Goal: Task Accomplishment & Management: Complete application form

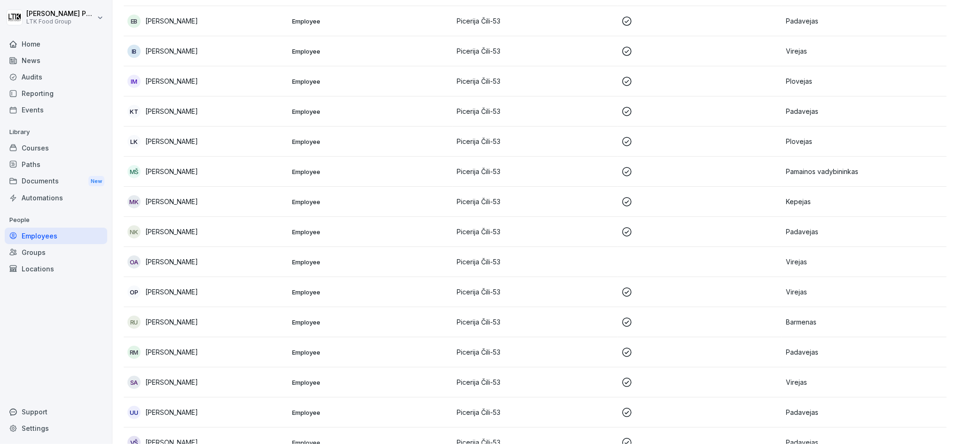
scroll to position [311, 0]
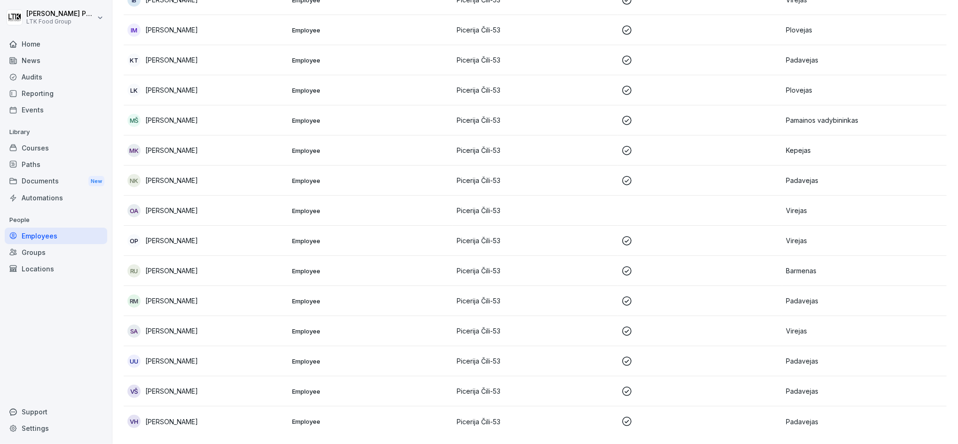
click at [366, 417] on p "Employee" at bounding box center [370, 421] width 157 height 8
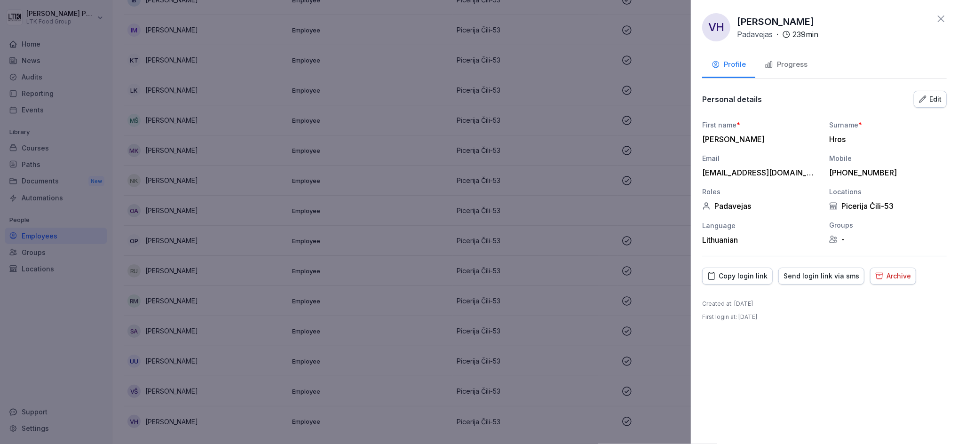
click at [789, 60] on div "Progress" at bounding box center [786, 64] width 43 height 11
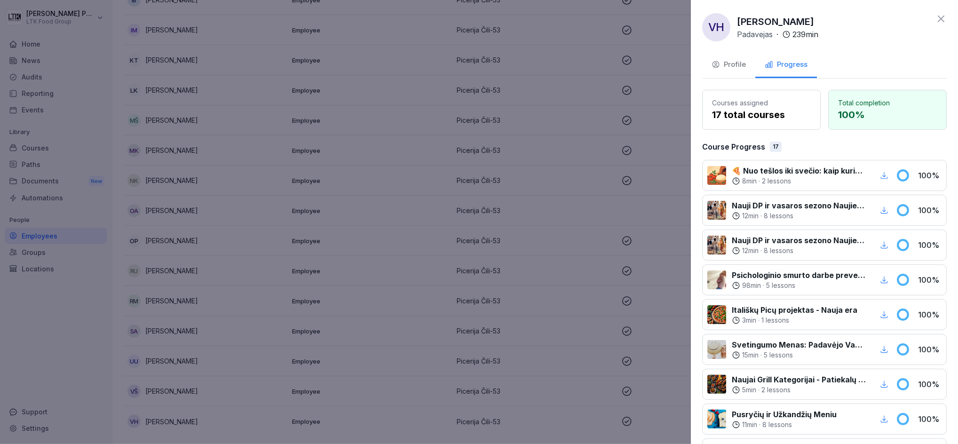
click at [430, 255] on div at bounding box center [479, 222] width 958 height 444
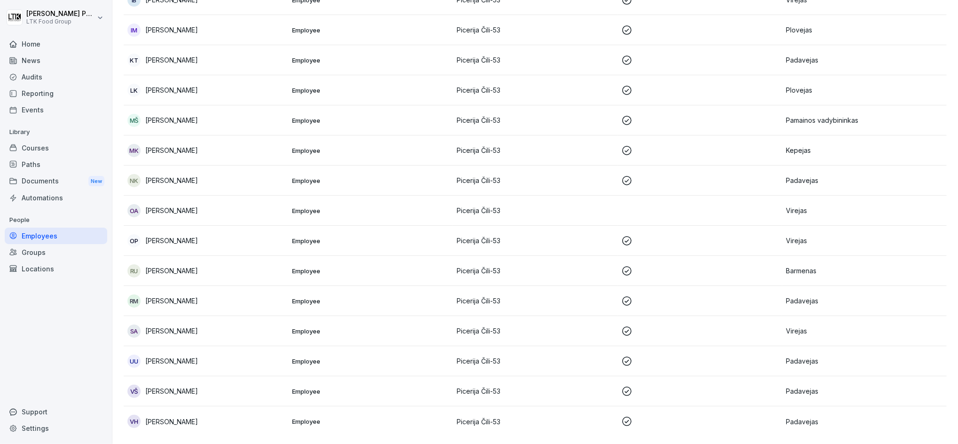
click at [348, 387] on p "Employee" at bounding box center [370, 391] width 157 height 8
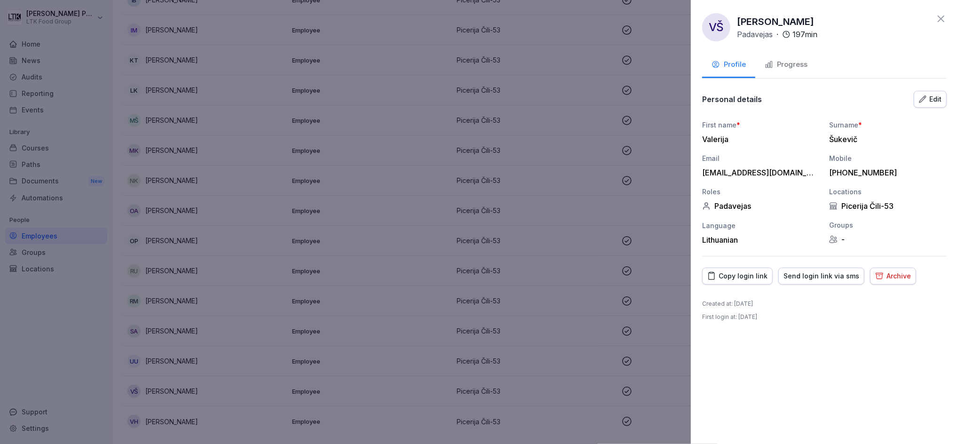
click at [777, 49] on div "[PERSON_NAME] · 197 min Profile Progress Personal details Edit First name * [PE…" at bounding box center [824, 222] width 267 height 444
click at [786, 62] on div "Progress" at bounding box center [786, 64] width 43 height 11
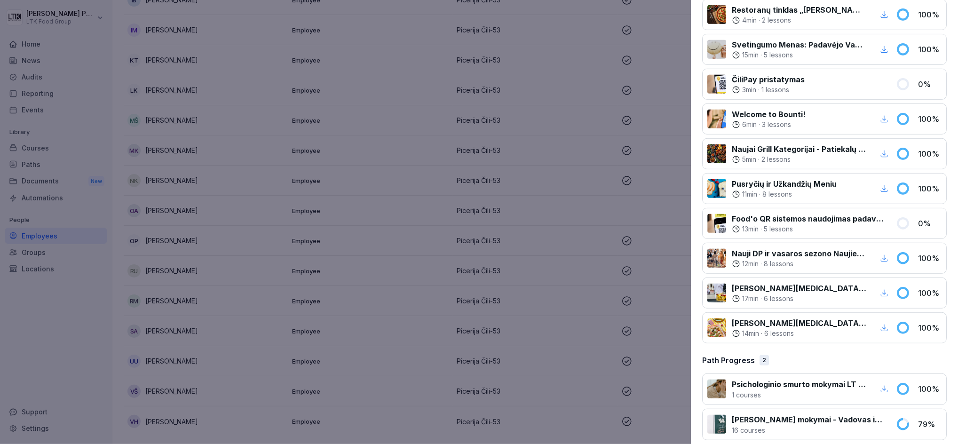
scroll to position [380, 0]
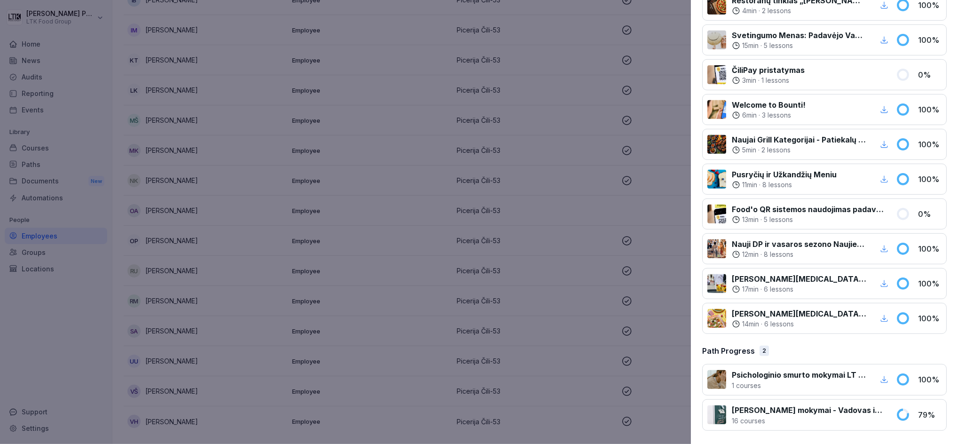
click at [332, 316] on div at bounding box center [479, 222] width 958 height 444
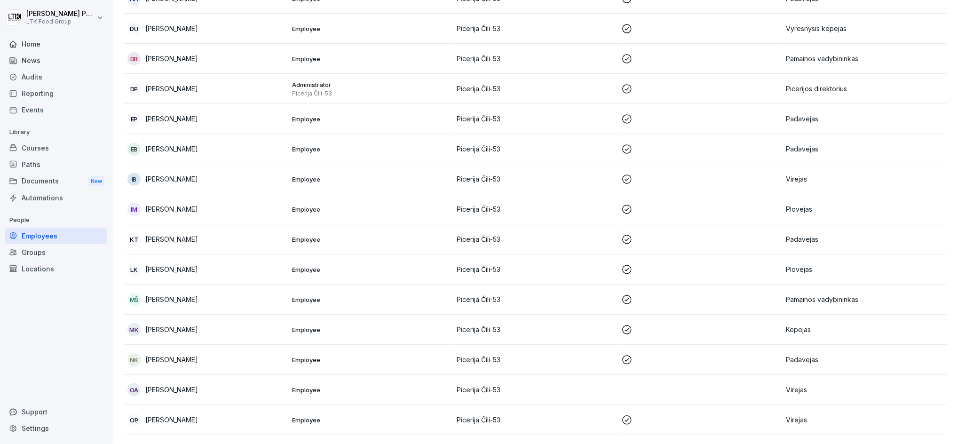
scroll to position [60, 0]
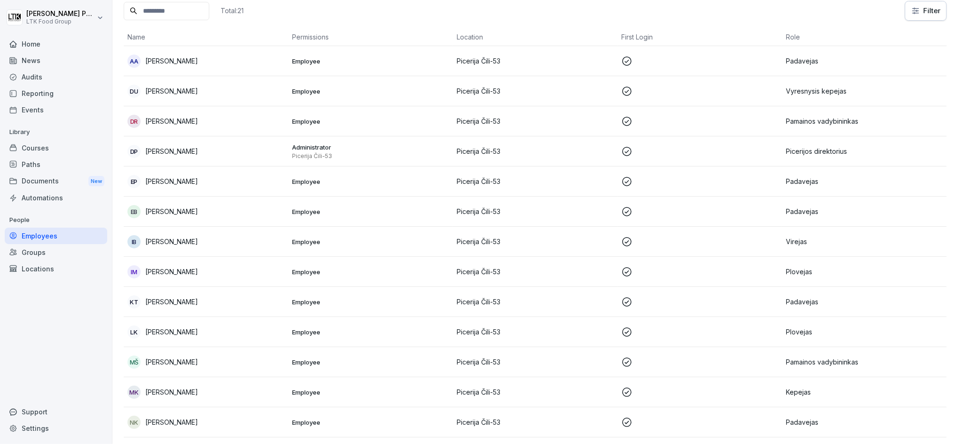
click at [208, 216] on div "EB [PERSON_NAME]" at bounding box center [205, 211] width 157 height 13
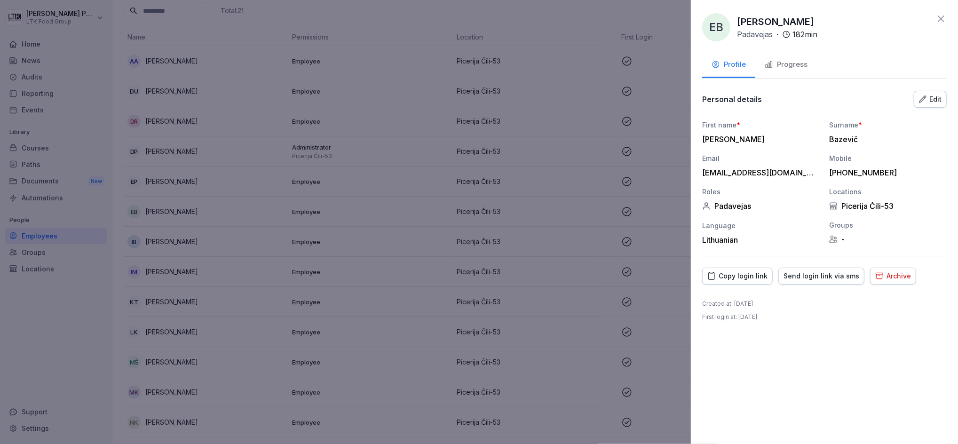
click at [791, 63] on div "Progress" at bounding box center [786, 64] width 43 height 11
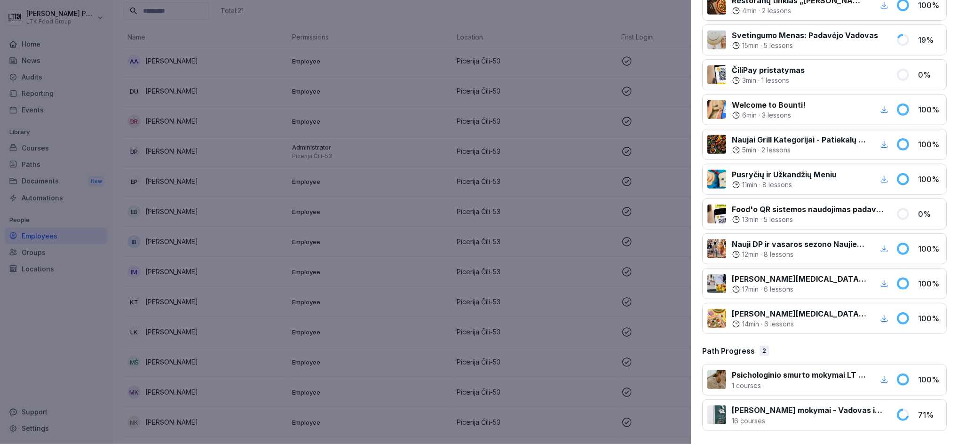
scroll to position [0, 0]
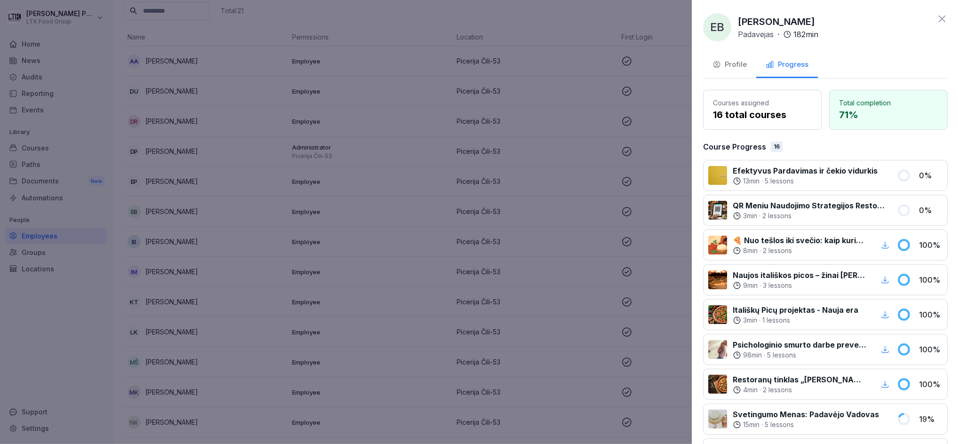
click at [554, 170] on div at bounding box center [479, 222] width 958 height 444
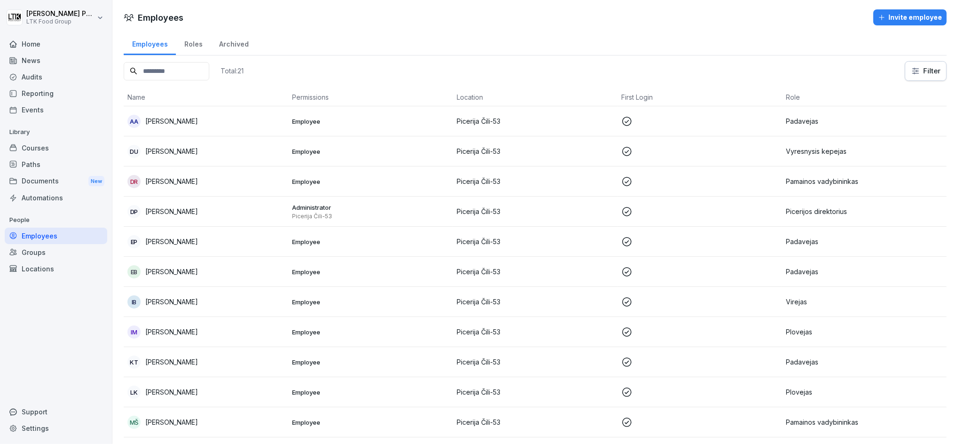
click at [245, 188] on td "DR [PERSON_NAME]" at bounding box center [206, 181] width 165 height 30
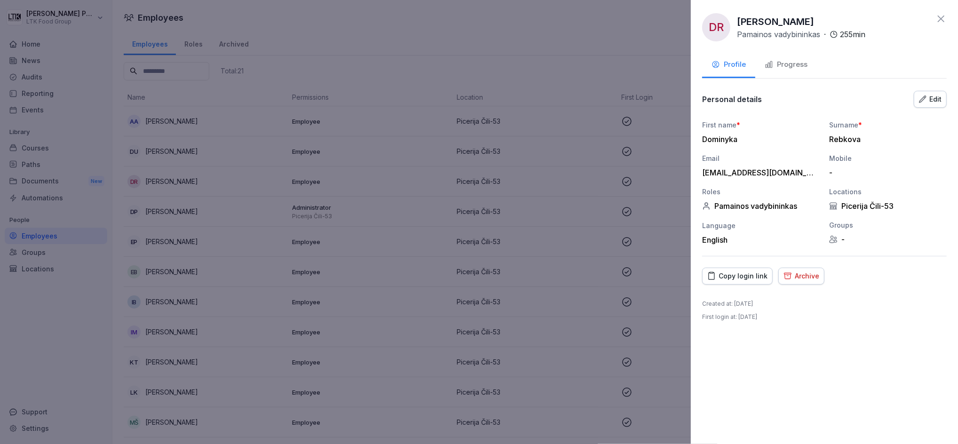
click at [793, 63] on div "Progress" at bounding box center [786, 64] width 43 height 11
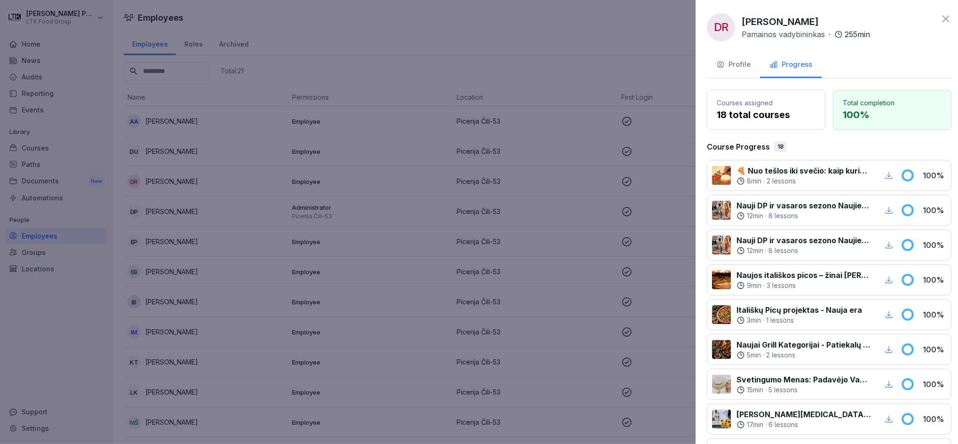
click at [258, 205] on div at bounding box center [479, 222] width 958 height 444
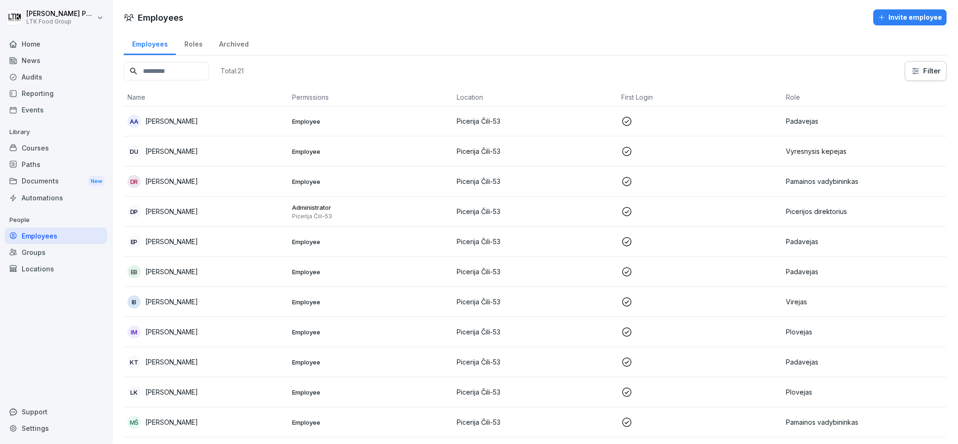
click at [185, 155] on p "[PERSON_NAME]" at bounding box center [171, 151] width 53 height 10
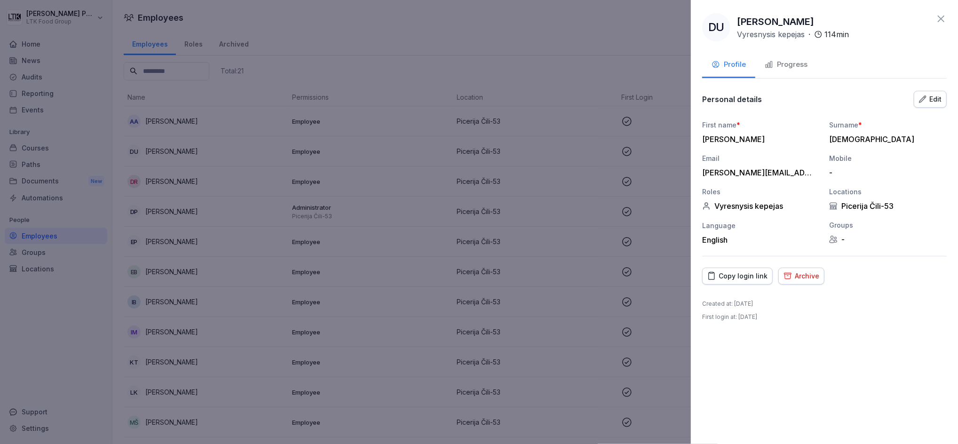
click at [778, 59] on div "Progress" at bounding box center [786, 64] width 43 height 11
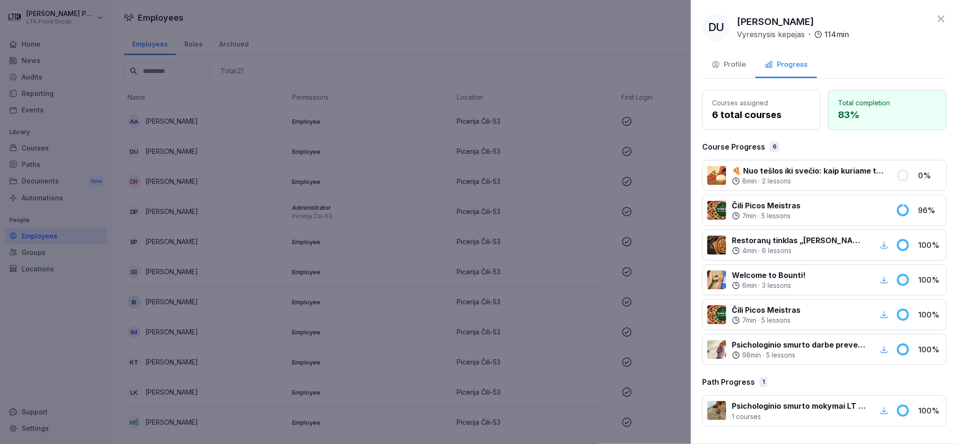
click at [942, 17] on icon at bounding box center [940, 18] width 11 height 11
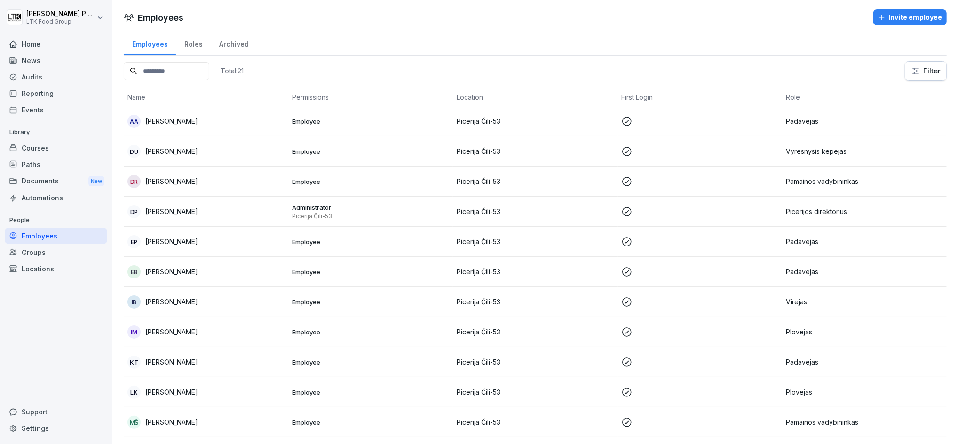
click at [909, 18] on div "Invite employee" at bounding box center [910, 17] width 64 height 10
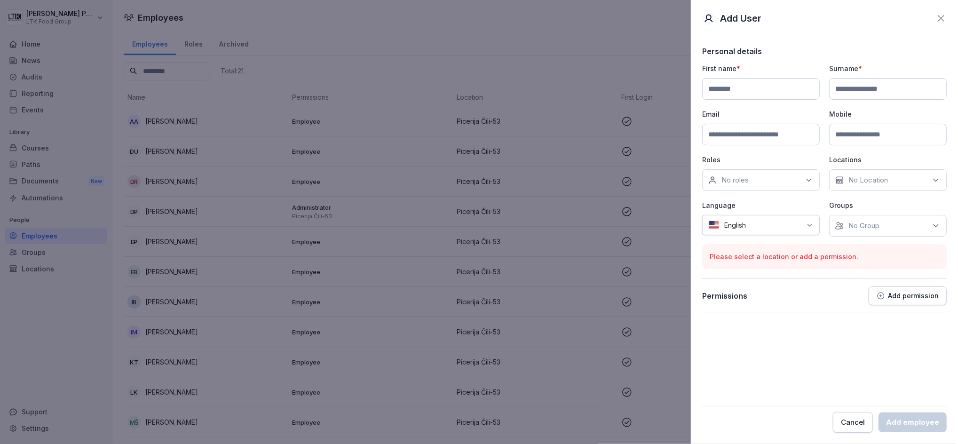
click at [740, 90] on input at bounding box center [761, 89] width 118 height 22
type input "****"
click at [864, 94] on input at bounding box center [888, 89] width 118 height 22
type input "*********"
click at [754, 134] on input at bounding box center [761, 135] width 118 height 22
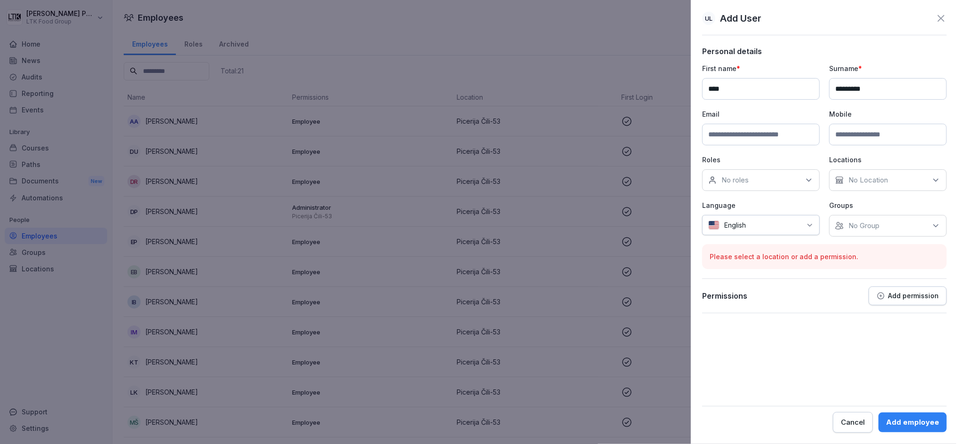
paste input "**********"
type input "**********"
click at [881, 136] on input at bounding box center [888, 135] width 118 height 22
type input "**********"
click at [783, 185] on div "No roles" at bounding box center [761, 180] width 118 height 22
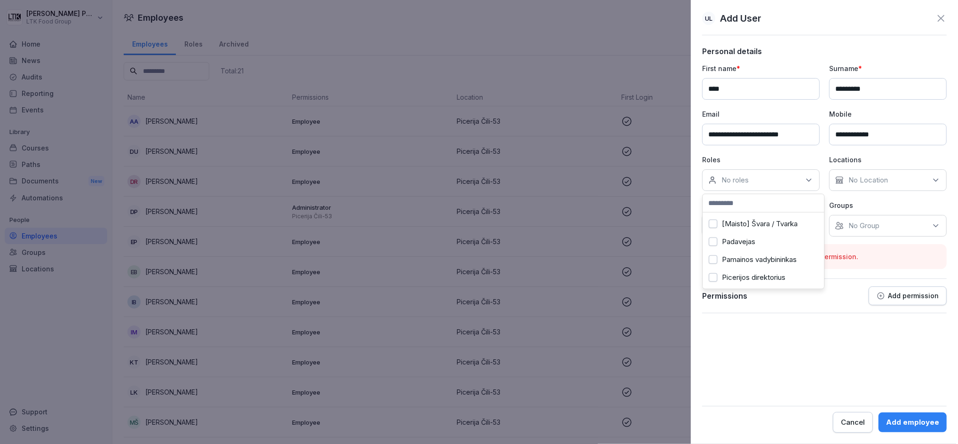
scroll to position [188, 0]
click at [740, 259] on label "Padavejas" at bounding box center [738, 258] width 33 height 8
click at [792, 365] on form "**********" at bounding box center [824, 240] width 245 height 386
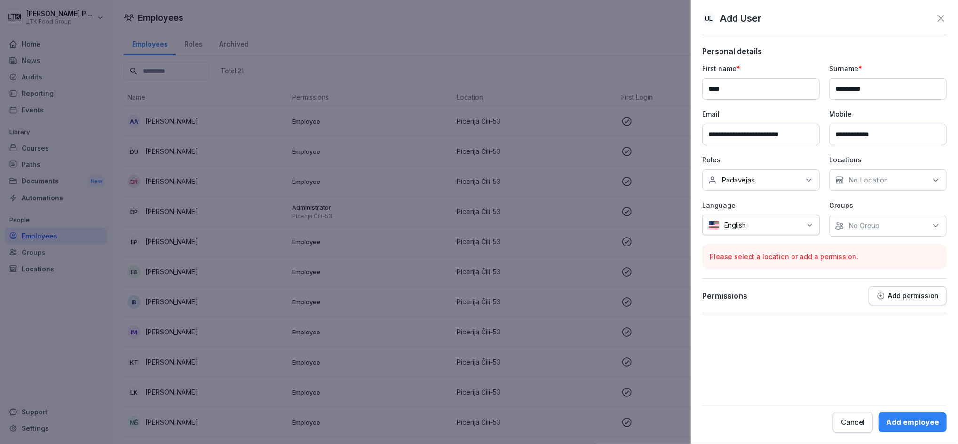
click at [918, 178] on div "No Location" at bounding box center [888, 180] width 118 height 22
click at [909, 226] on div "Picerija Čili-53" at bounding box center [890, 224] width 117 height 18
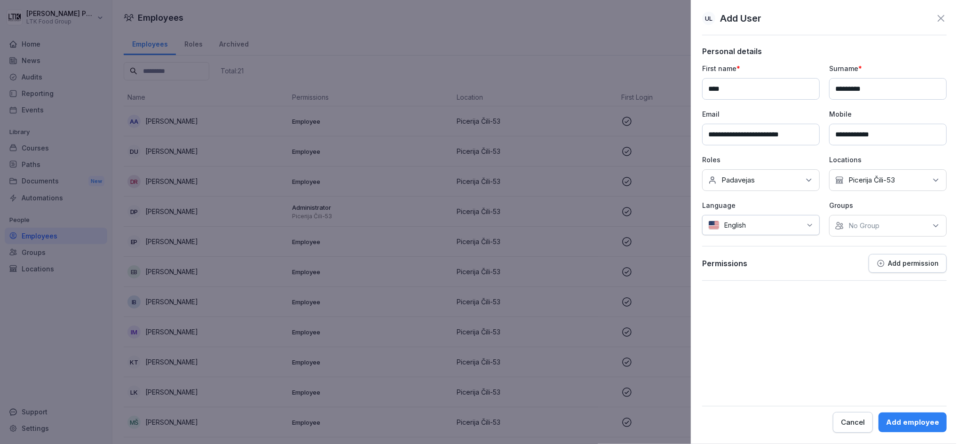
click at [798, 223] on div at bounding box center [776, 225] width 51 height 10
type input "***"
click at [763, 265] on div "Lithuanian" at bounding box center [744, 271] width 75 height 21
click at [899, 227] on div "No Group" at bounding box center [888, 226] width 118 height 22
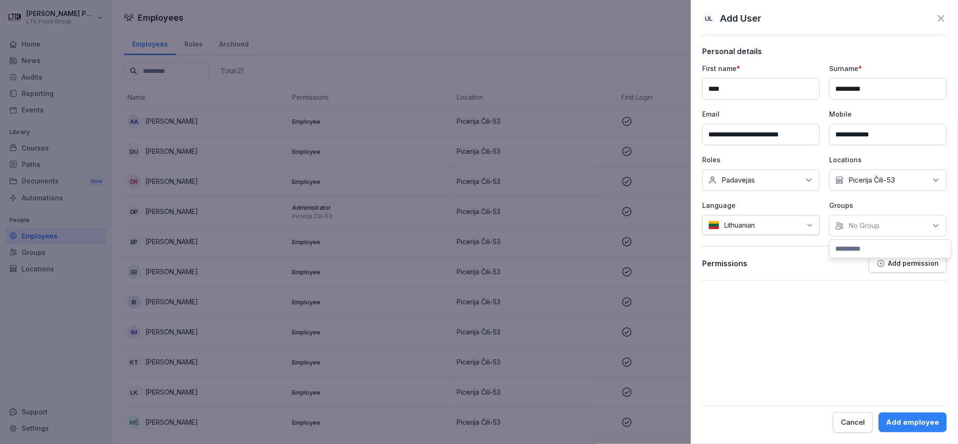
click at [826, 340] on form "**********" at bounding box center [824, 240] width 245 height 386
click at [920, 427] on button "Add employee" at bounding box center [912, 422] width 68 height 20
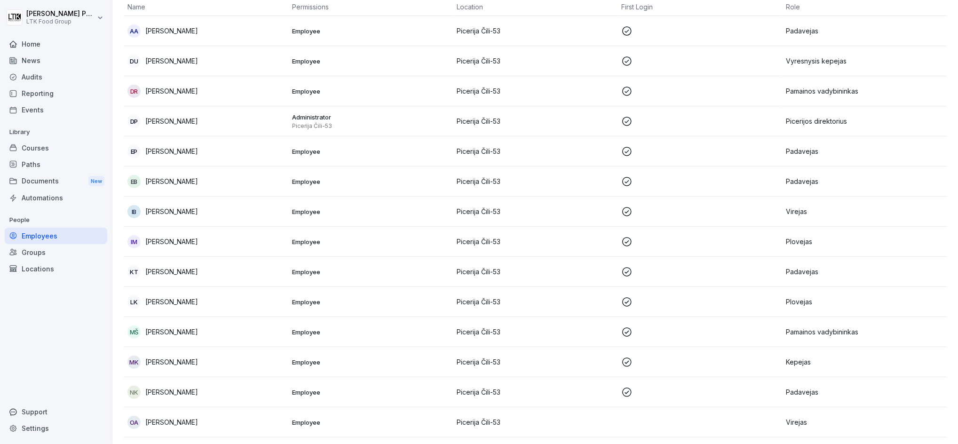
scroll to position [27, 0]
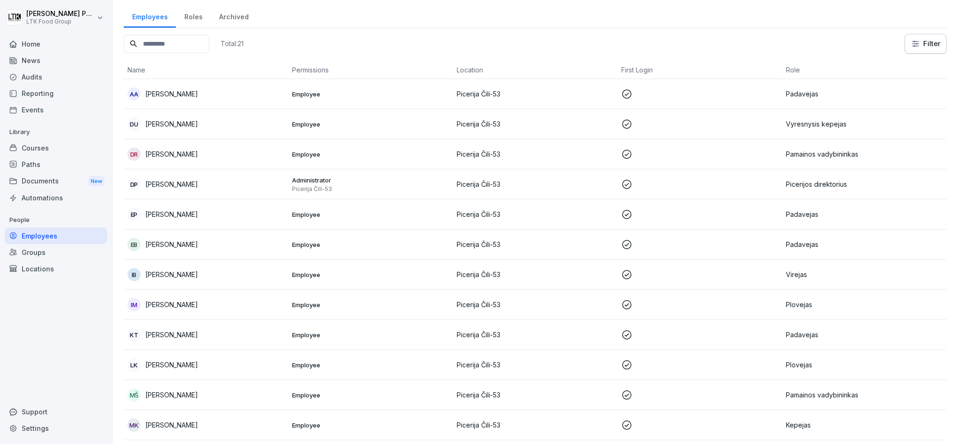
click at [853, 335] on p "Padavejas" at bounding box center [864, 335] width 157 height 10
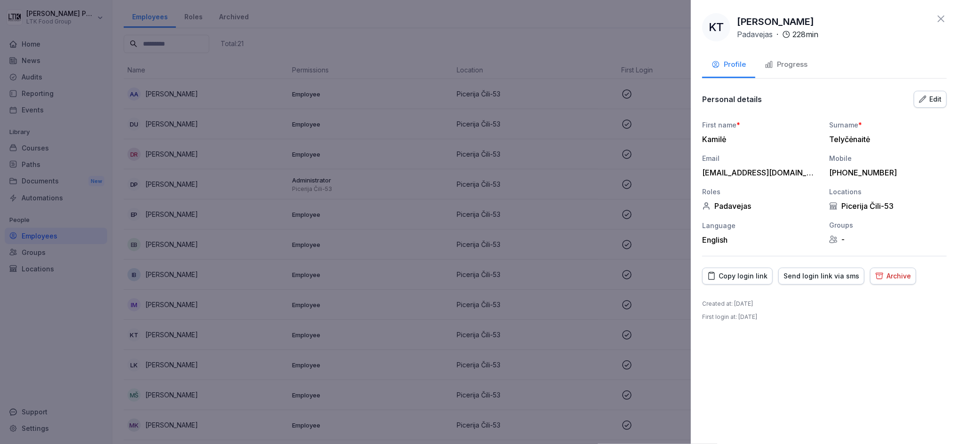
click at [895, 277] on div "Archive" at bounding box center [893, 276] width 36 height 10
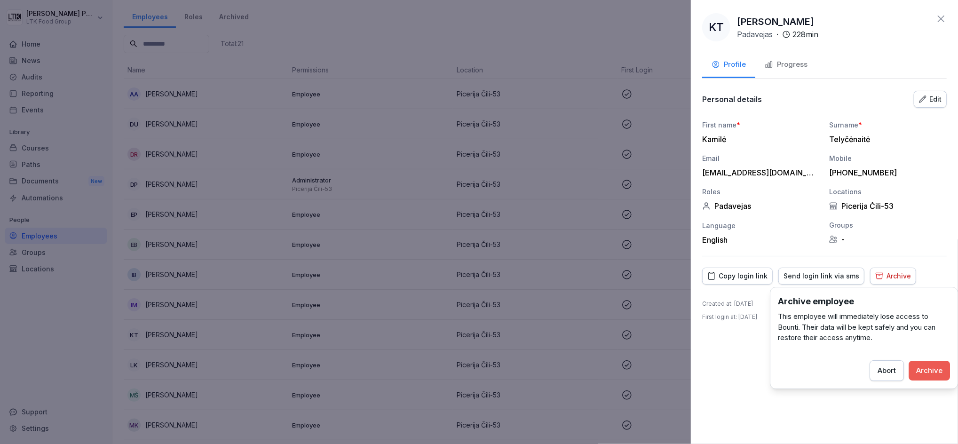
click at [925, 367] on div "Archive" at bounding box center [929, 370] width 26 height 10
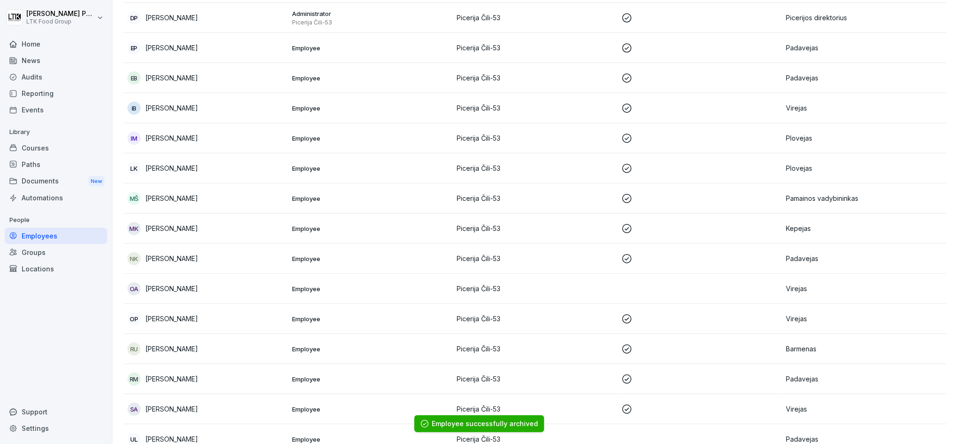
scroll to position [215, 0]
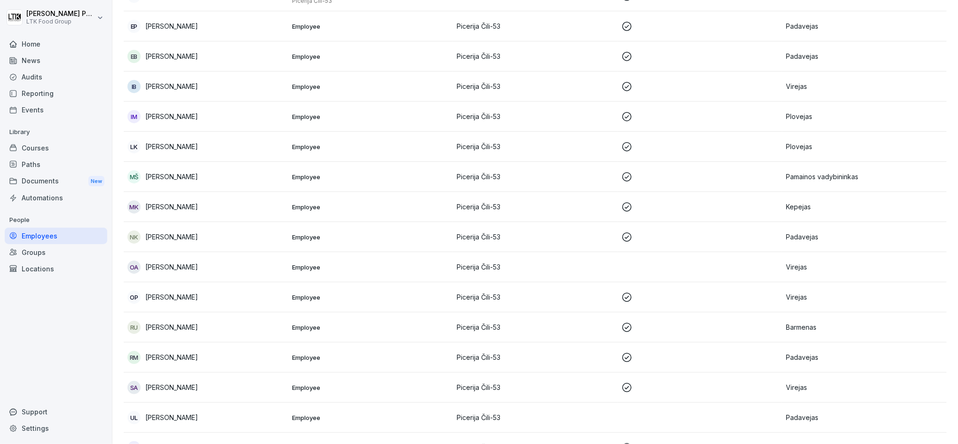
click at [716, 236] on p at bounding box center [699, 236] width 157 height 11
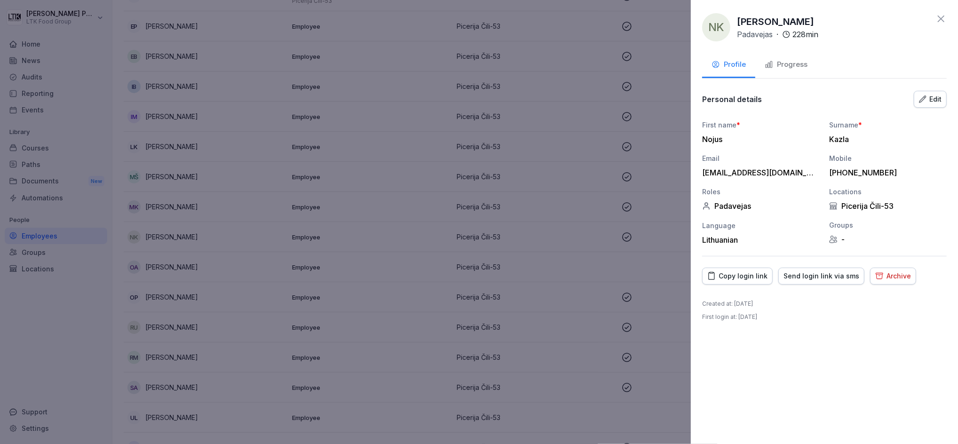
click at [787, 63] on div "Progress" at bounding box center [786, 64] width 43 height 11
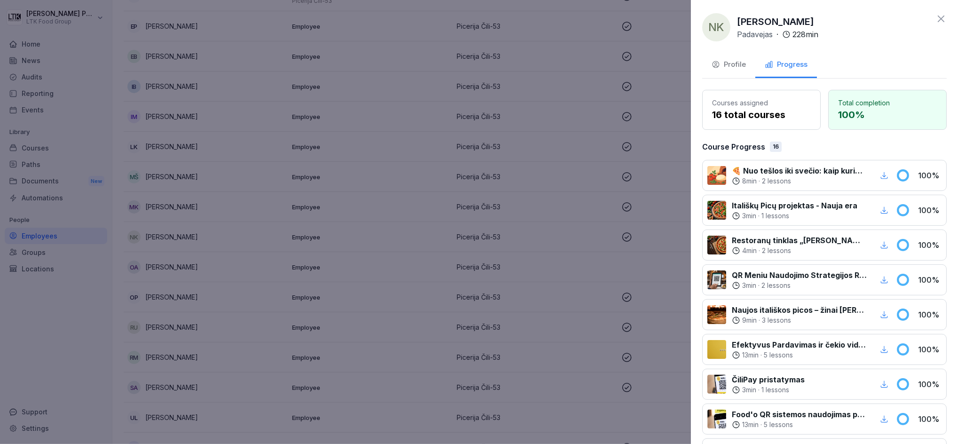
click at [935, 19] on icon at bounding box center [940, 18] width 11 height 11
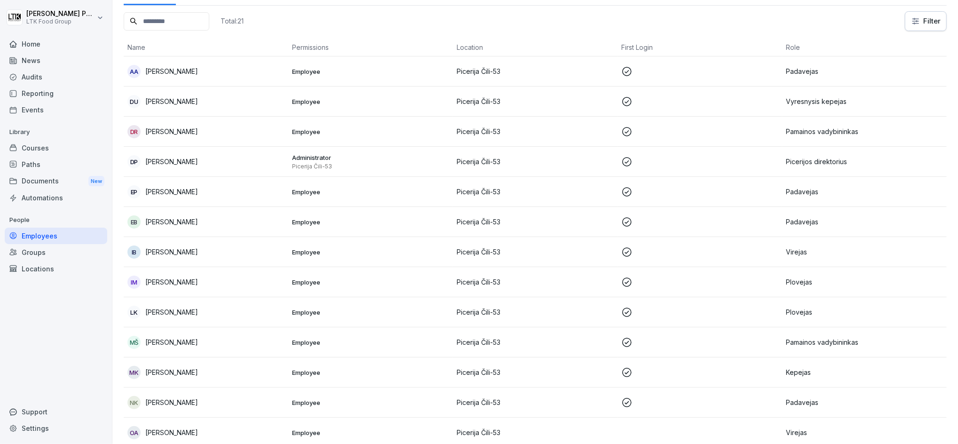
scroll to position [125, 0]
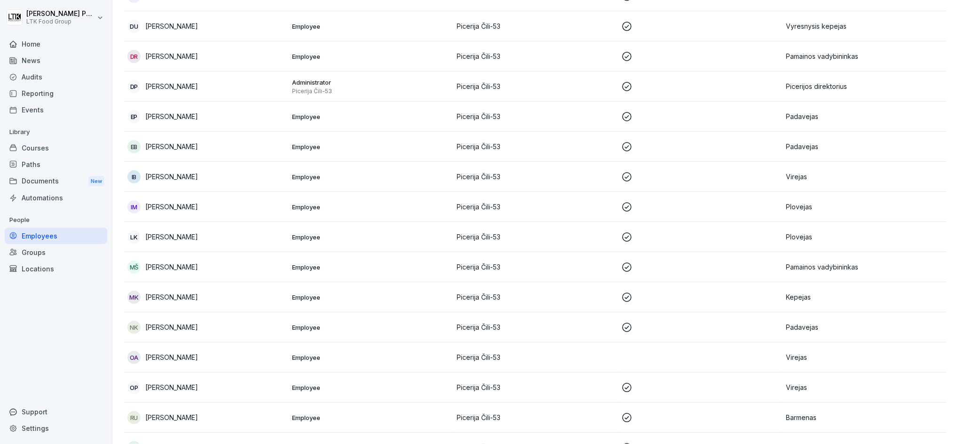
click at [236, 324] on div "NK Nojus Kazla" at bounding box center [205, 327] width 157 height 13
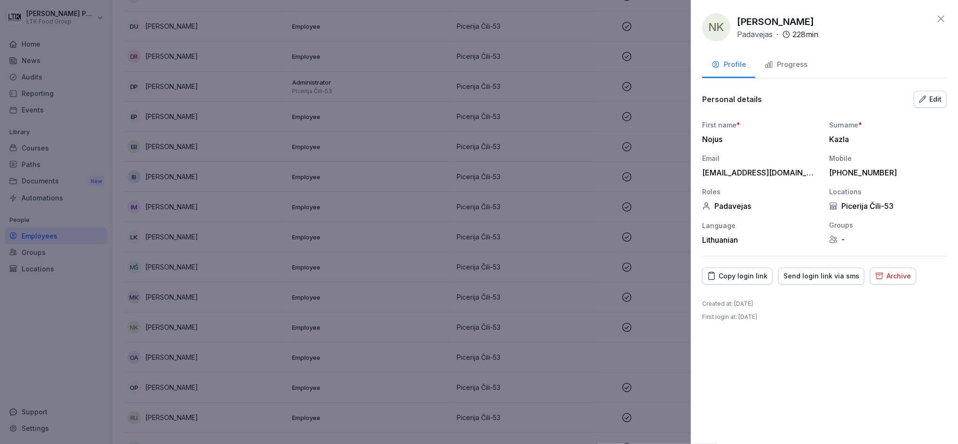
click at [894, 273] on div "Archive" at bounding box center [893, 276] width 36 height 10
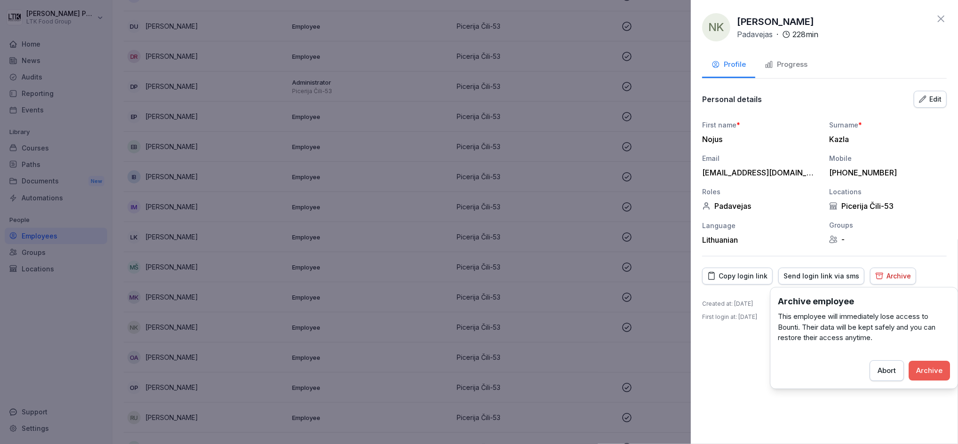
click at [950, 367] on div "Archive employee This employee will immediately lose access to Bounti. Their da…" at bounding box center [864, 338] width 188 height 102
click at [940, 371] on div "Archive" at bounding box center [929, 370] width 26 height 10
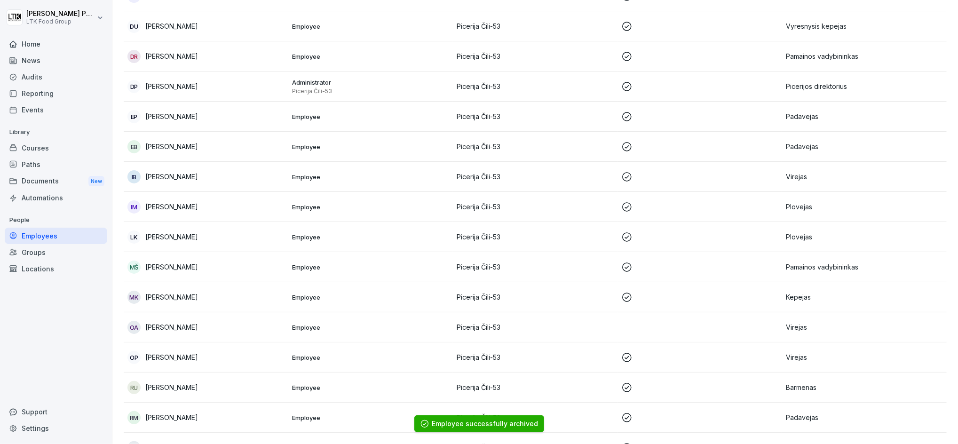
click at [261, 327] on div "OA [PERSON_NAME]" at bounding box center [205, 327] width 157 height 13
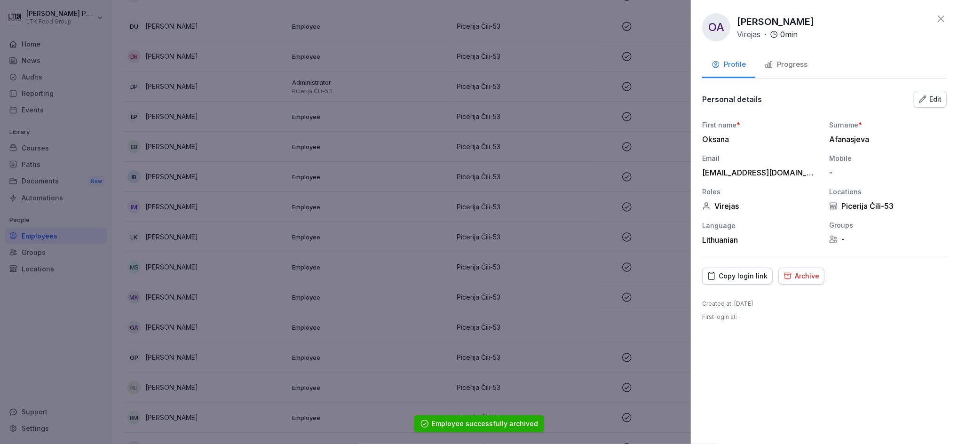
click at [787, 70] on div "Progress" at bounding box center [786, 64] width 43 height 11
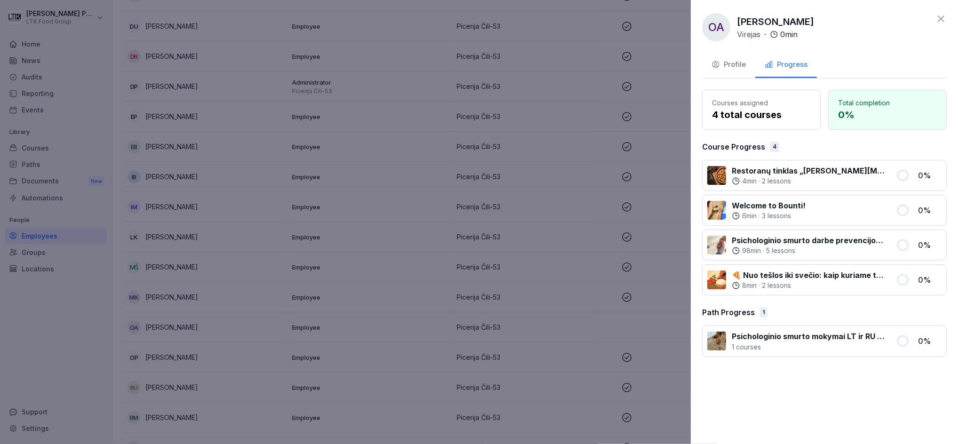
click at [939, 18] on icon at bounding box center [940, 18] width 11 height 11
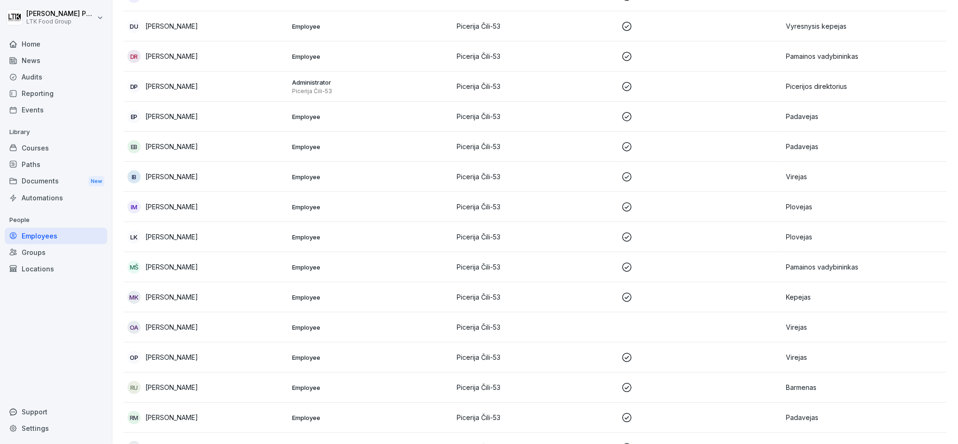
click at [220, 363] on td "OP [PERSON_NAME]" at bounding box center [206, 357] width 165 height 30
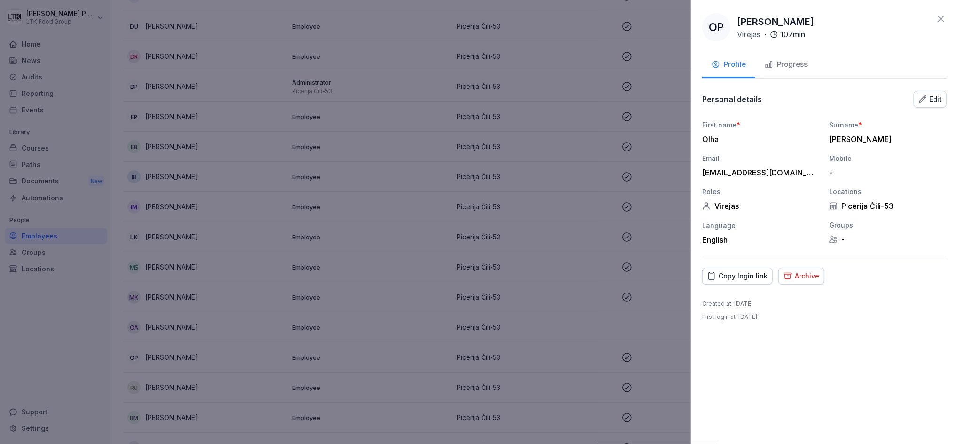
click at [785, 67] on div "Progress" at bounding box center [786, 64] width 43 height 11
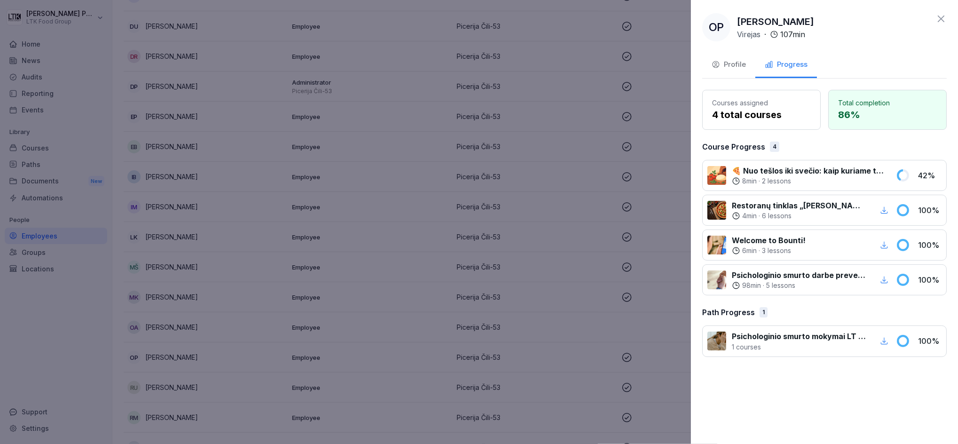
click at [551, 241] on div at bounding box center [479, 222] width 958 height 444
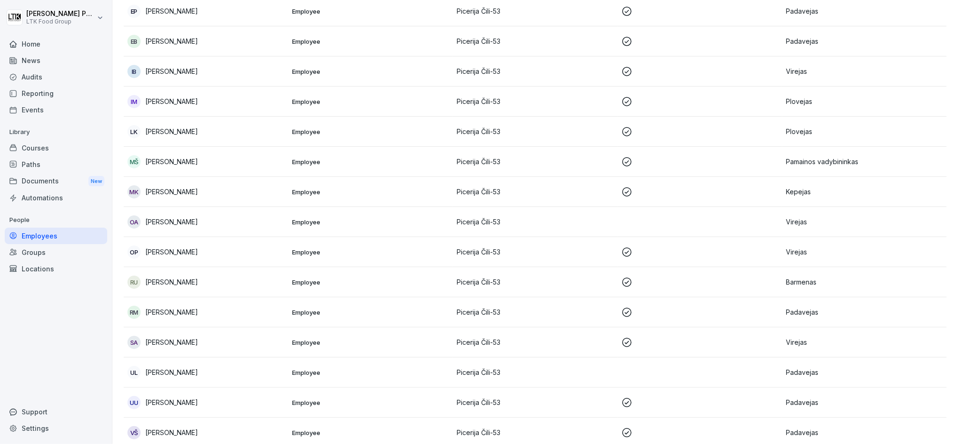
scroll to position [251, 0]
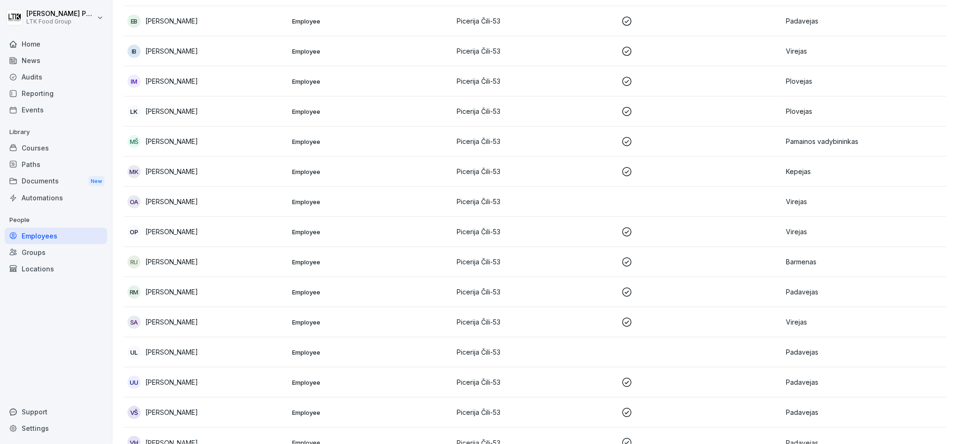
click at [245, 319] on div "SA [PERSON_NAME]" at bounding box center [205, 322] width 157 height 13
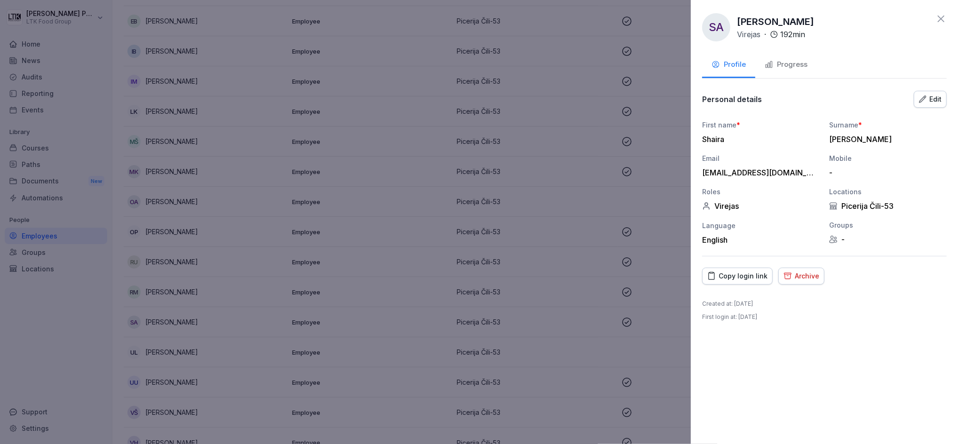
click at [785, 65] on div "Progress" at bounding box center [786, 64] width 43 height 11
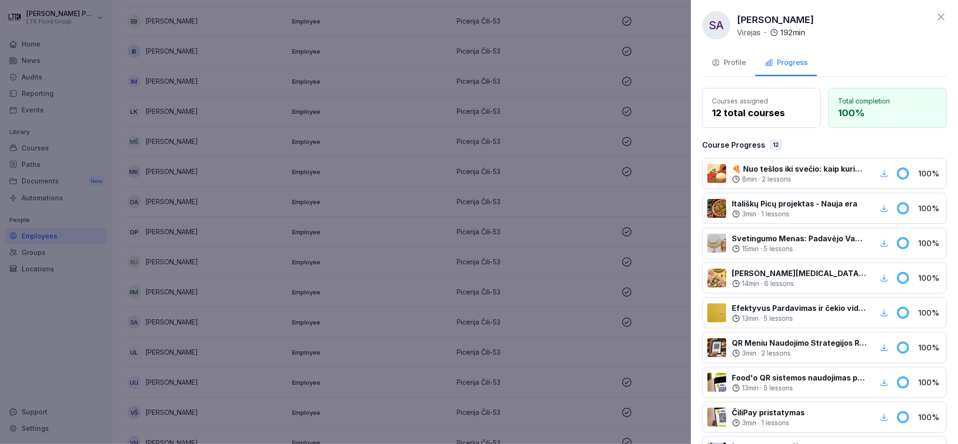
scroll to position [0, 0]
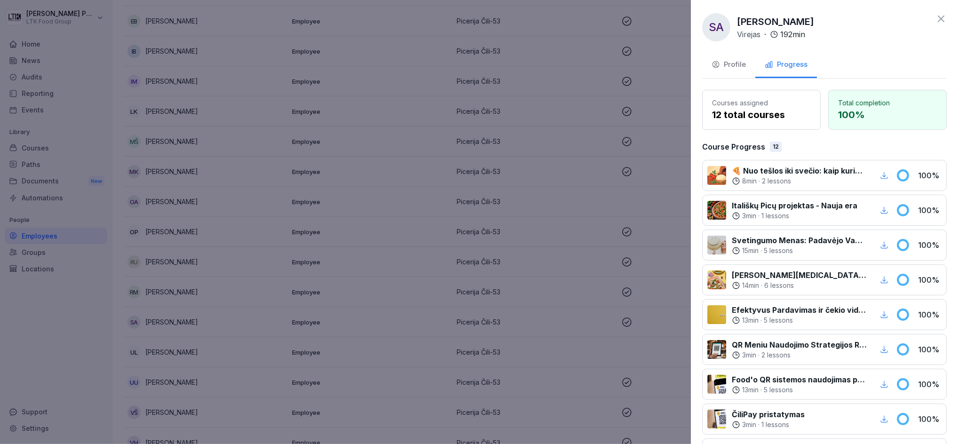
click at [935, 19] on icon at bounding box center [940, 18] width 11 height 11
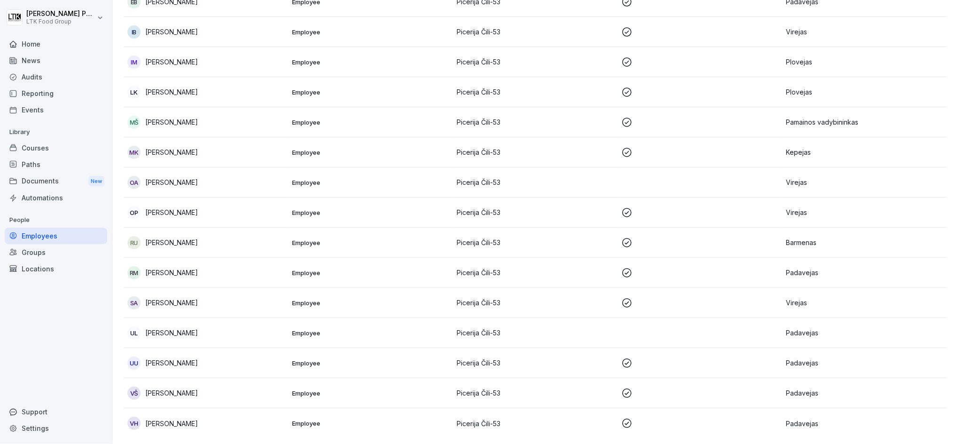
scroll to position [281, 0]
click at [218, 415] on div "VH [PERSON_NAME]" at bounding box center [205, 421] width 157 height 13
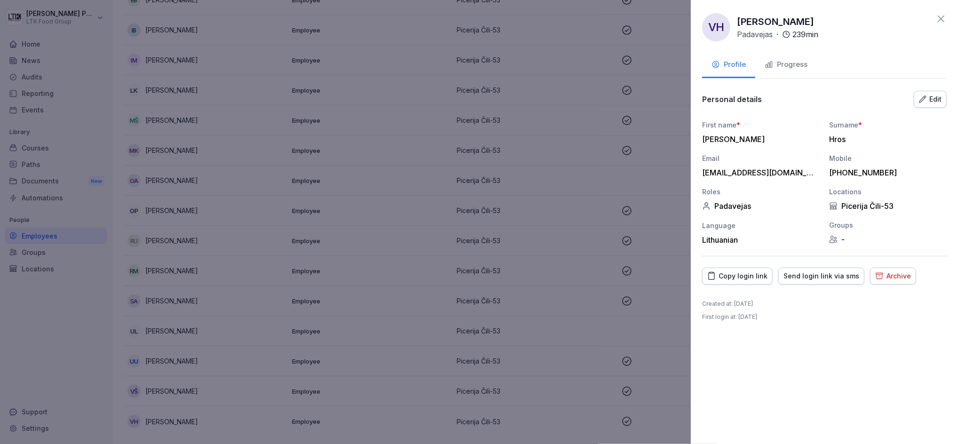
click at [881, 275] on div "Archive" at bounding box center [893, 276] width 36 height 10
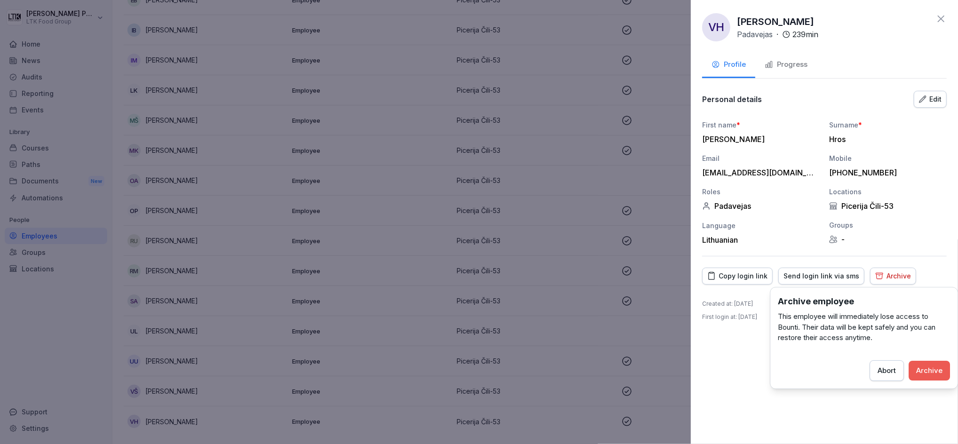
click at [932, 371] on div "Archive" at bounding box center [929, 370] width 26 height 10
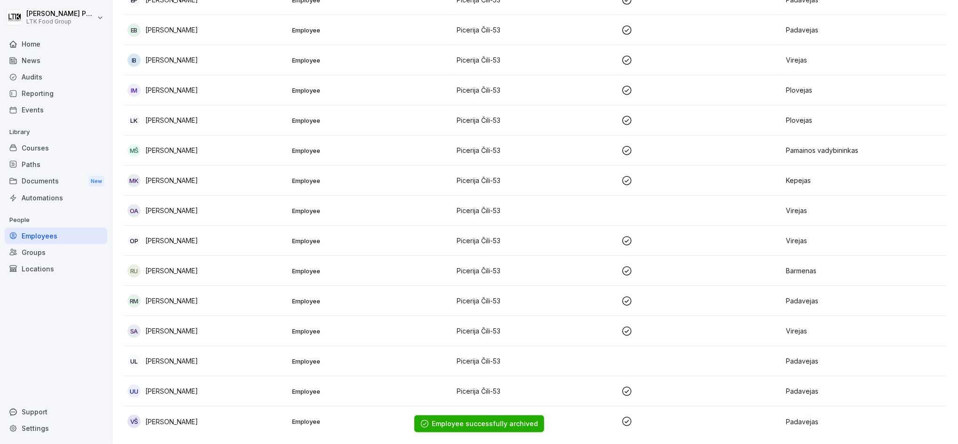
scroll to position [0, 0]
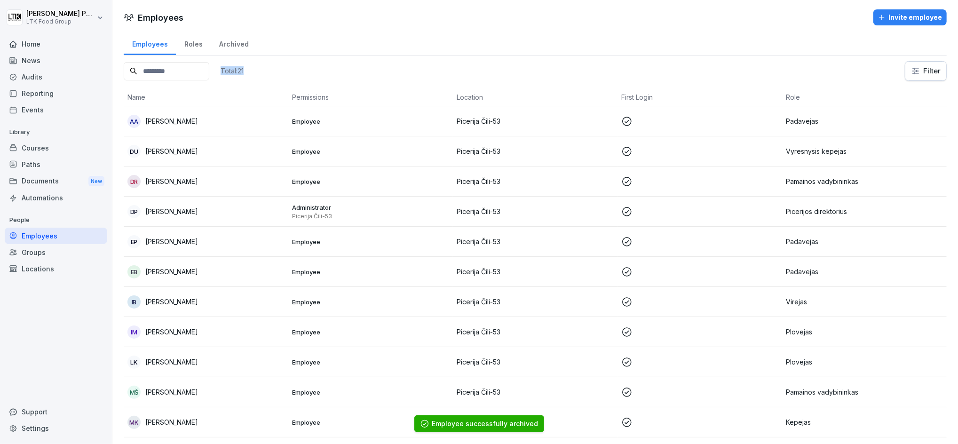
drag, startPoint x: 273, startPoint y: 71, endPoint x: 242, endPoint y: 68, distance: 31.1
click at [242, 68] on div "Total: 21 Filter" at bounding box center [535, 71] width 823 height 20
drag, startPoint x: 242, startPoint y: 68, endPoint x: 381, endPoint y: 69, distance: 139.2
click at [381, 69] on div "Total: 21 Filter" at bounding box center [535, 71] width 823 height 20
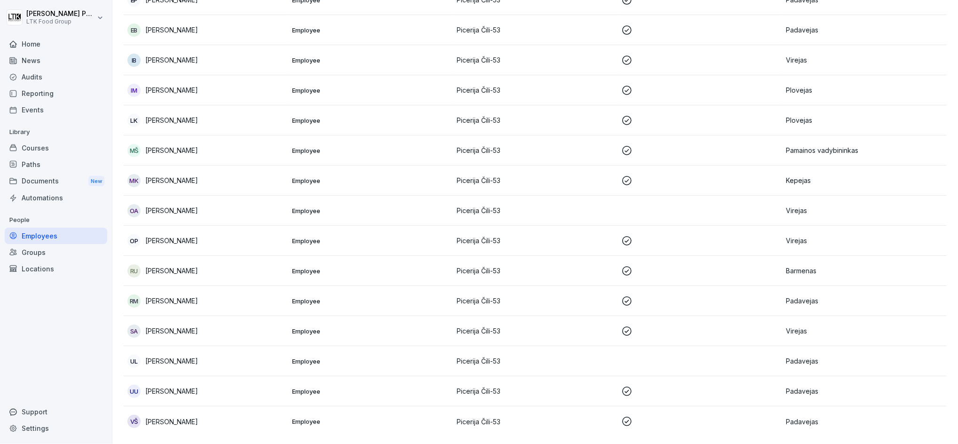
scroll to position [251, 0]
